Goal: Find specific page/section: Find specific page/section

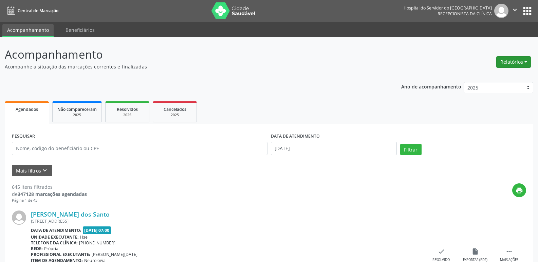
click at [515, 65] on button "Relatórios" at bounding box center [513, 62] width 35 height 12
click at [501, 77] on link "Agendamentos" at bounding box center [494, 76] width 73 height 9
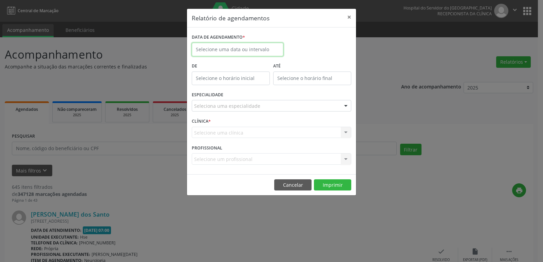
drag, startPoint x: 257, startPoint y: 50, endPoint x: 251, endPoint y: 58, distance: 10.2
click at [257, 50] on input "text" at bounding box center [238, 50] width 92 height 14
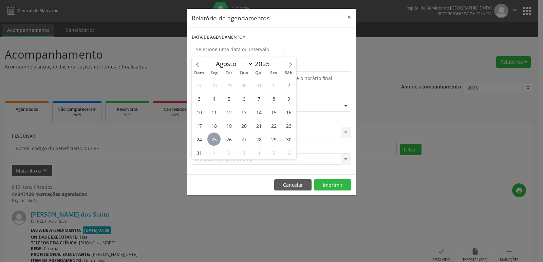
click at [220, 141] on span "25" at bounding box center [213, 139] width 13 height 13
type input "[DATE]"
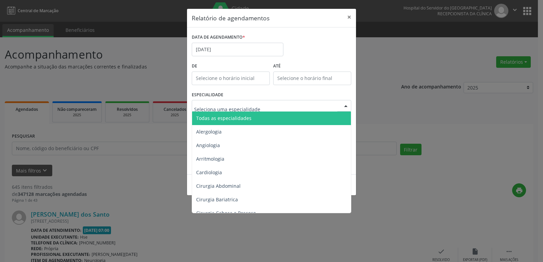
click at [230, 114] on span "Todas as especialidades" at bounding box center [272, 119] width 160 height 14
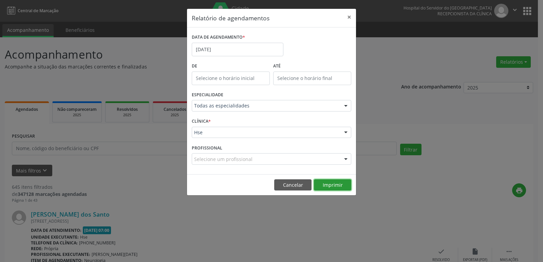
click at [330, 184] on button "Imprimir" at bounding box center [332, 185] width 37 height 12
click at [353, 18] on button "×" at bounding box center [349, 17] width 14 height 17
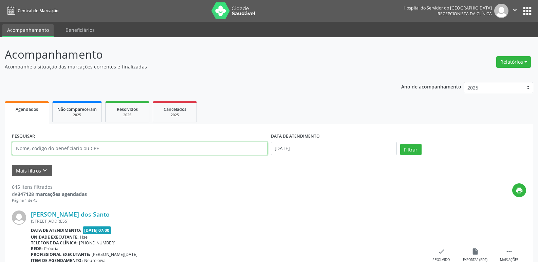
click at [99, 146] on input "text" at bounding box center [139, 149] width 255 height 14
click at [67, 147] on input "[PERSON_NAME]" at bounding box center [139, 149] width 255 height 14
type input "[PERSON_NAME]"
click at [422, 149] on div "Filtrar" at bounding box center [462, 152] width 129 height 16
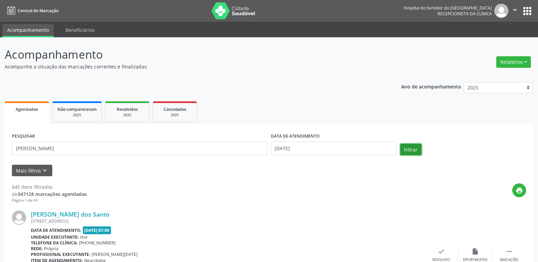
click at [415, 150] on button "Filtrar" at bounding box center [410, 150] width 21 height 12
